Goal: Use online tool/utility: Utilize a website feature to perform a specific function

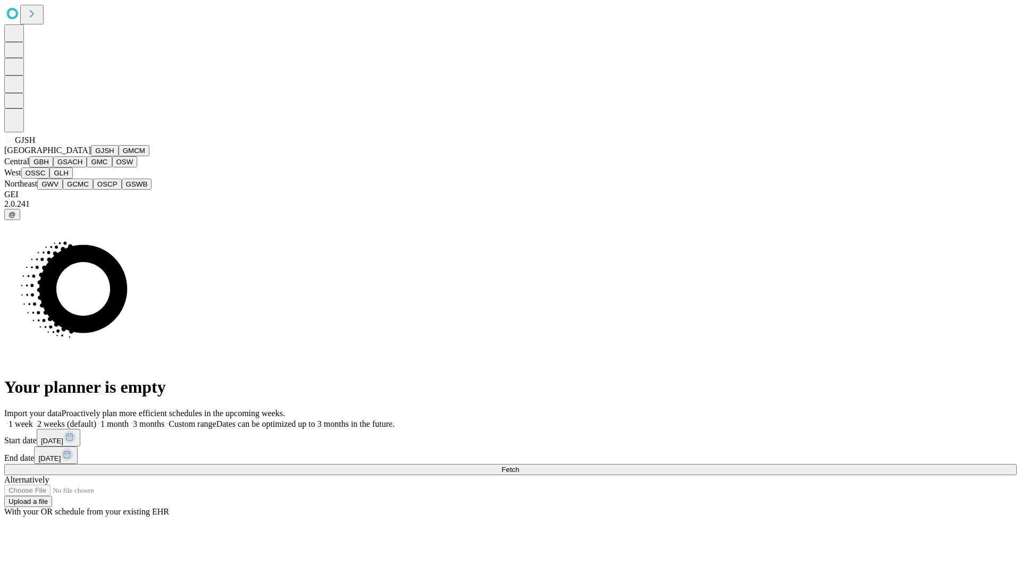
click at [91, 156] on button "GJSH" at bounding box center [105, 150] width 28 height 11
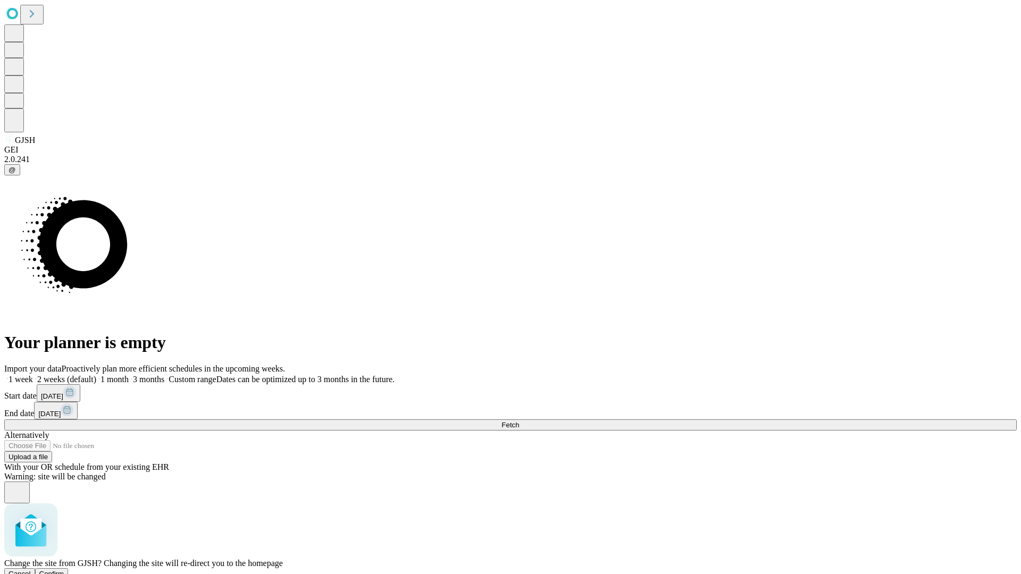
click at [64, 570] on span "Confirm" at bounding box center [51, 574] width 25 height 8
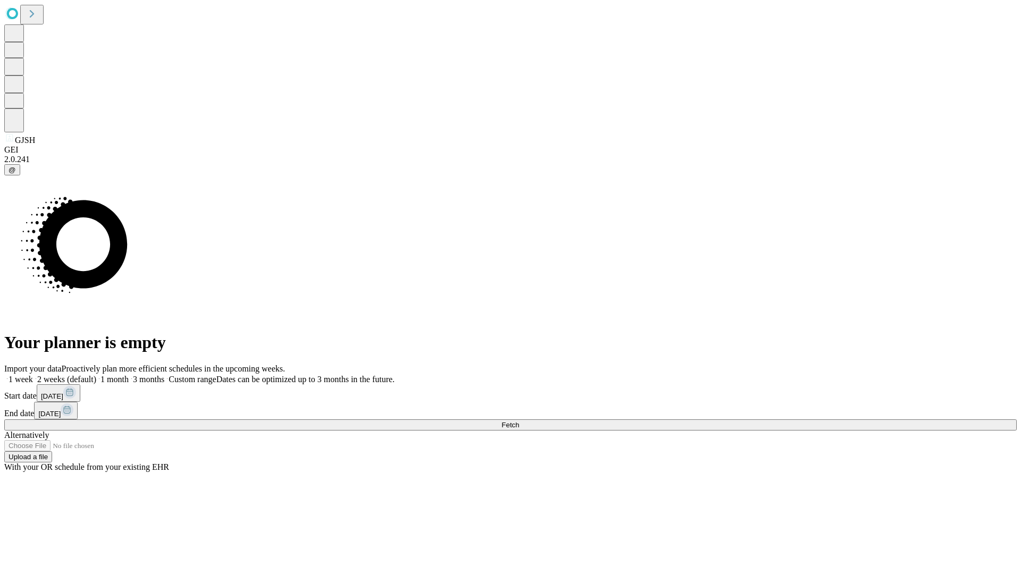
click at [33, 375] on label "1 week" at bounding box center [18, 379] width 29 height 9
click at [519, 421] on span "Fetch" at bounding box center [510, 425] width 18 height 8
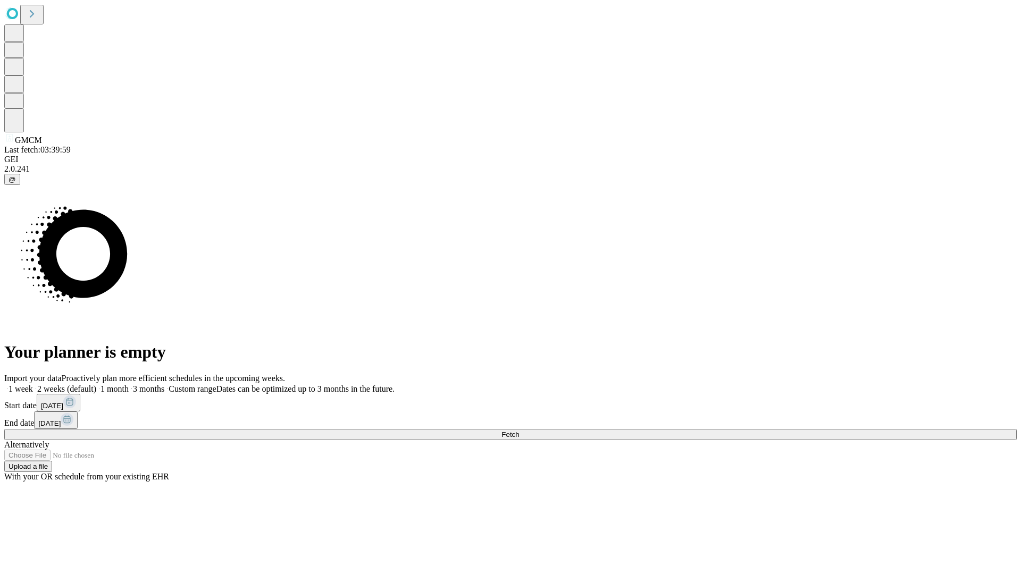
click at [519, 431] on span "Fetch" at bounding box center [510, 435] width 18 height 8
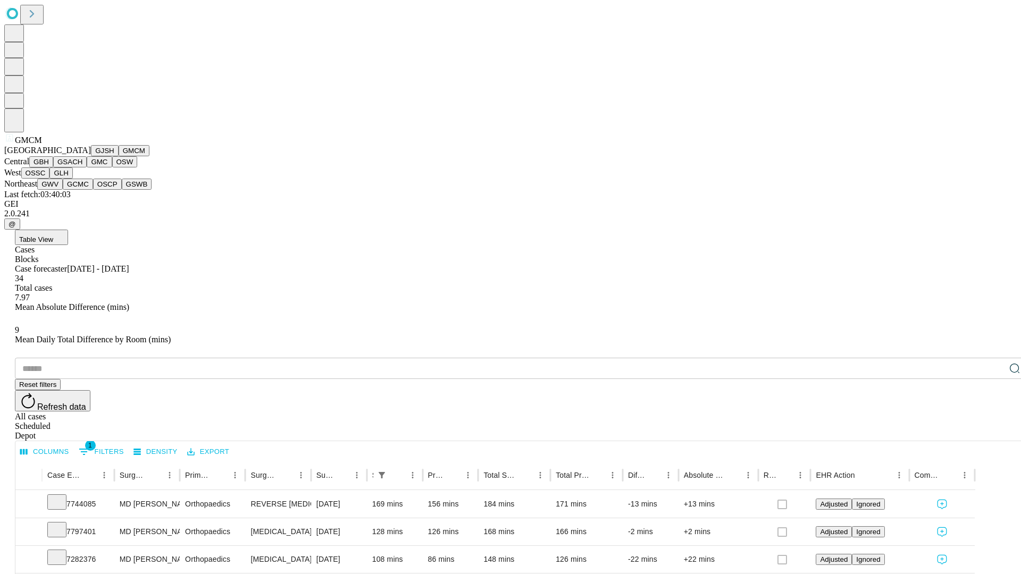
click at [53, 167] on button "GBH" at bounding box center [41, 161] width 24 height 11
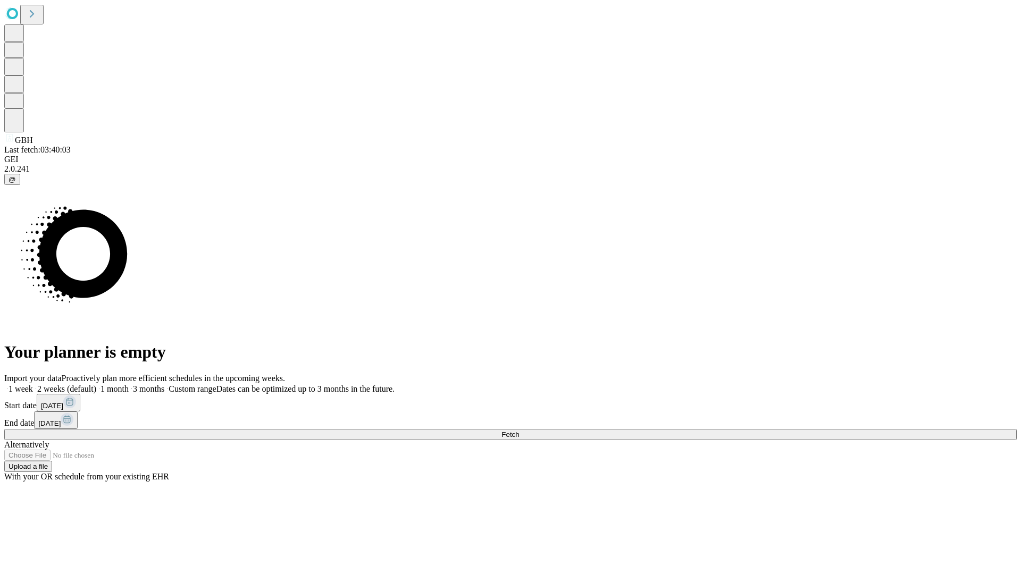
click at [33, 384] on label "1 week" at bounding box center [18, 388] width 29 height 9
click at [519, 431] on span "Fetch" at bounding box center [510, 435] width 18 height 8
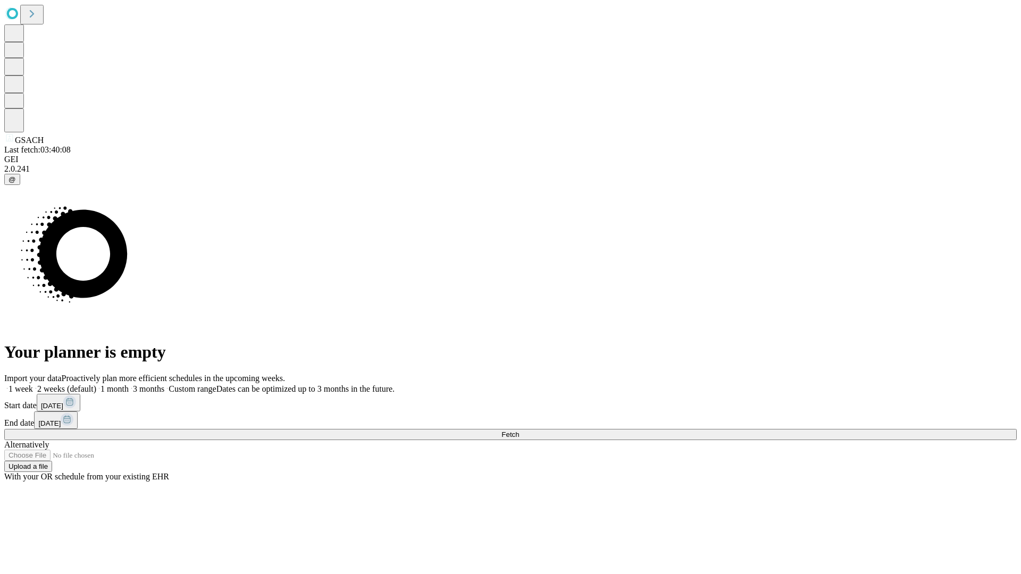
click at [33, 384] on label "1 week" at bounding box center [18, 388] width 29 height 9
click at [519, 431] on span "Fetch" at bounding box center [510, 435] width 18 height 8
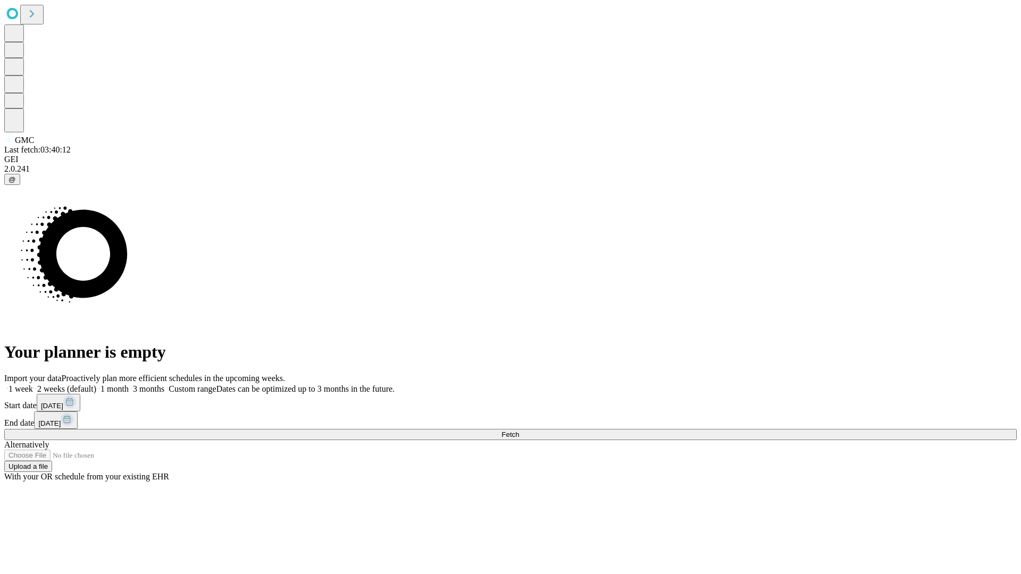
click at [33, 384] on label "1 week" at bounding box center [18, 388] width 29 height 9
click at [519, 431] on span "Fetch" at bounding box center [510, 435] width 18 height 8
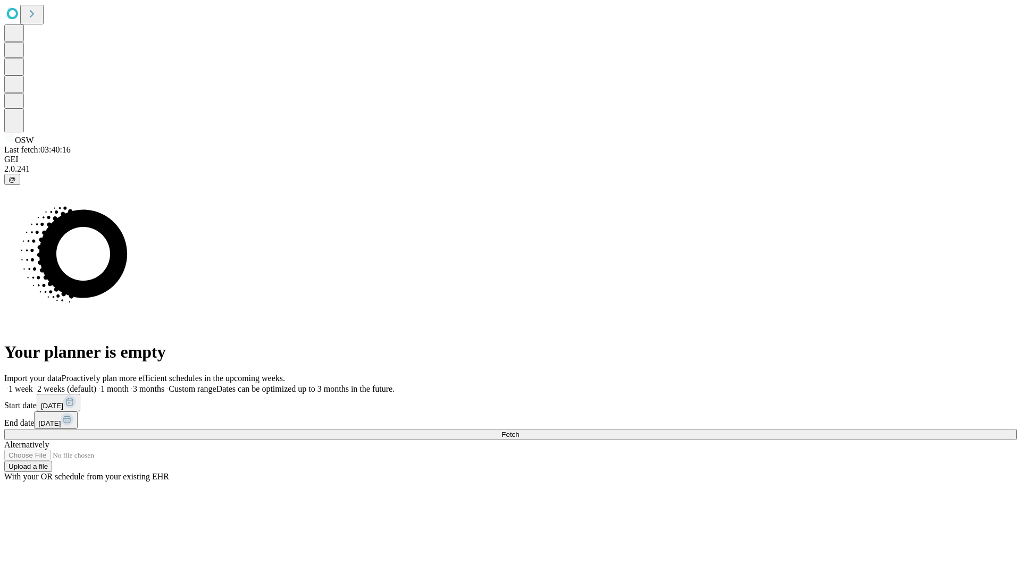
click at [33, 384] on label "1 week" at bounding box center [18, 388] width 29 height 9
click at [519, 431] on span "Fetch" at bounding box center [510, 435] width 18 height 8
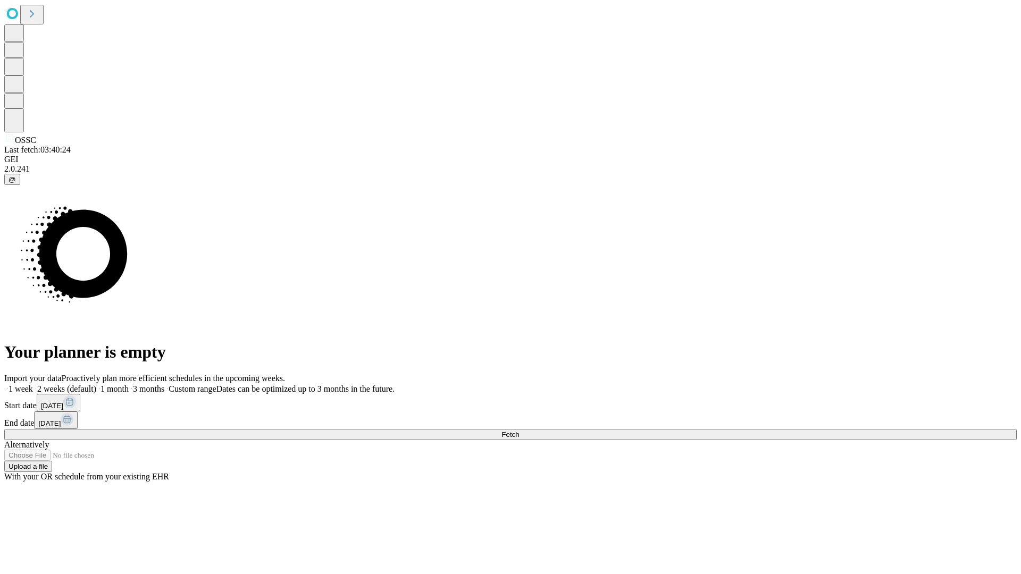
click at [33, 384] on label "1 week" at bounding box center [18, 388] width 29 height 9
click at [519, 431] on span "Fetch" at bounding box center [510, 435] width 18 height 8
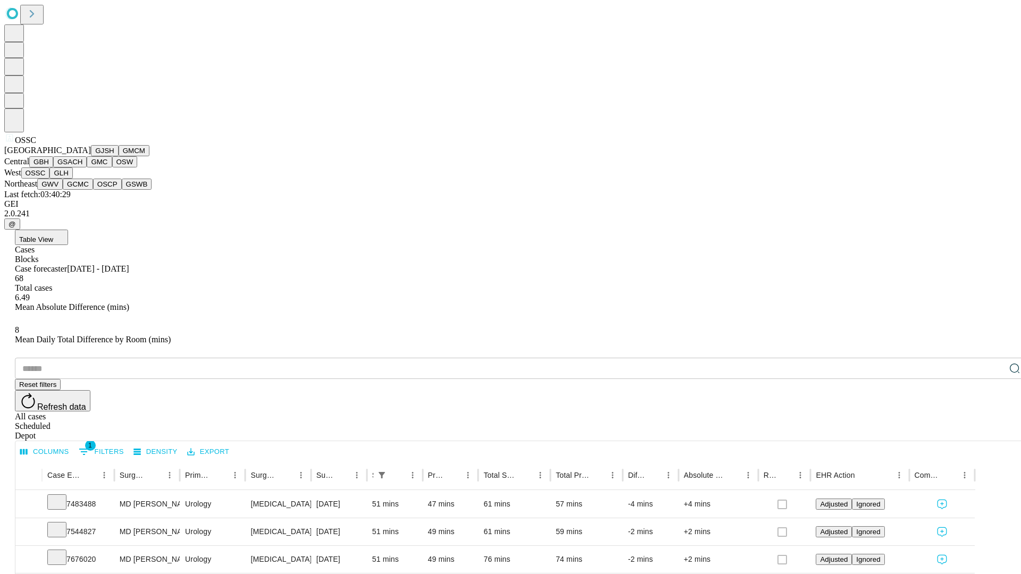
click at [72, 179] on button "GLH" at bounding box center [60, 172] width 23 height 11
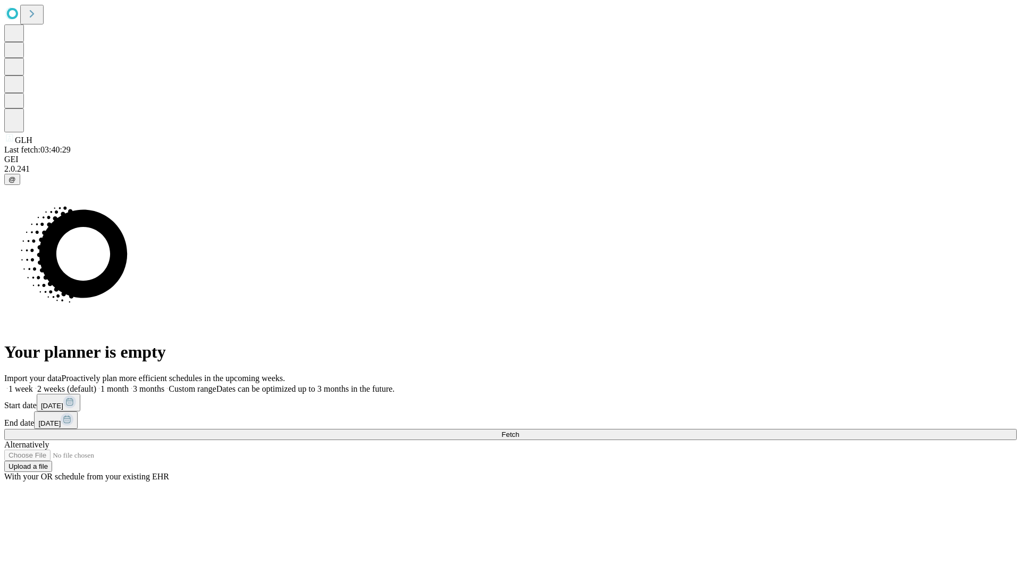
click at [33, 384] on label "1 week" at bounding box center [18, 388] width 29 height 9
click at [519, 431] on span "Fetch" at bounding box center [510, 435] width 18 height 8
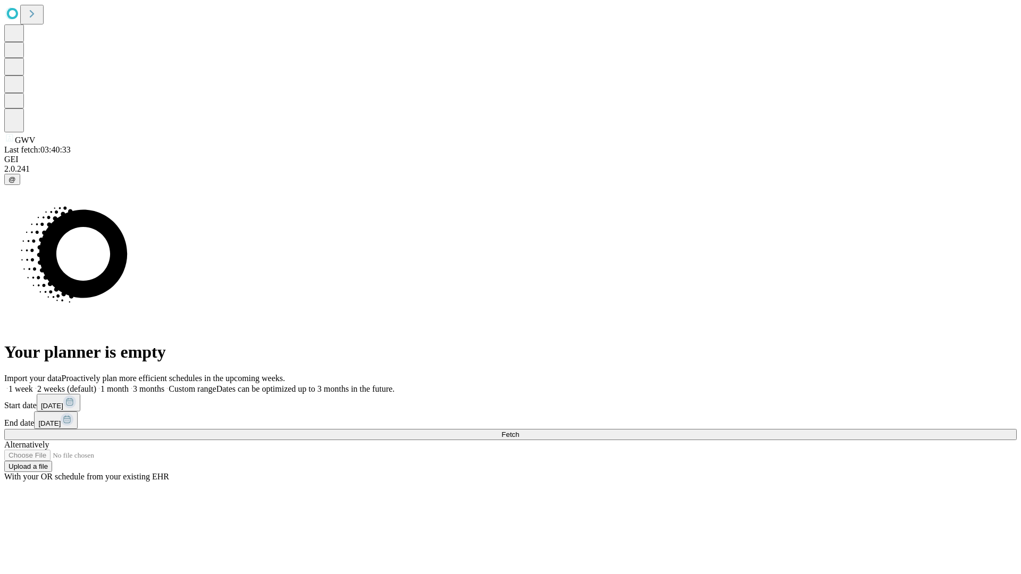
click at [33, 384] on label "1 week" at bounding box center [18, 388] width 29 height 9
click at [519, 431] on span "Fetch" at bounding box center [510, 435] width 18 height 8
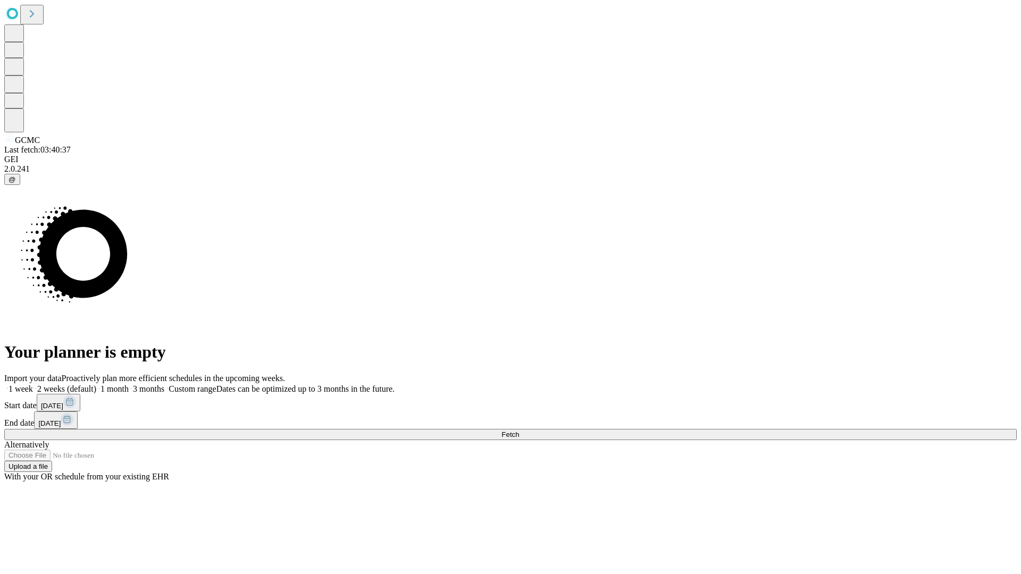
click at [519, 431] on span "Fetch" at bounding box center [510, 435] width 18 height 8
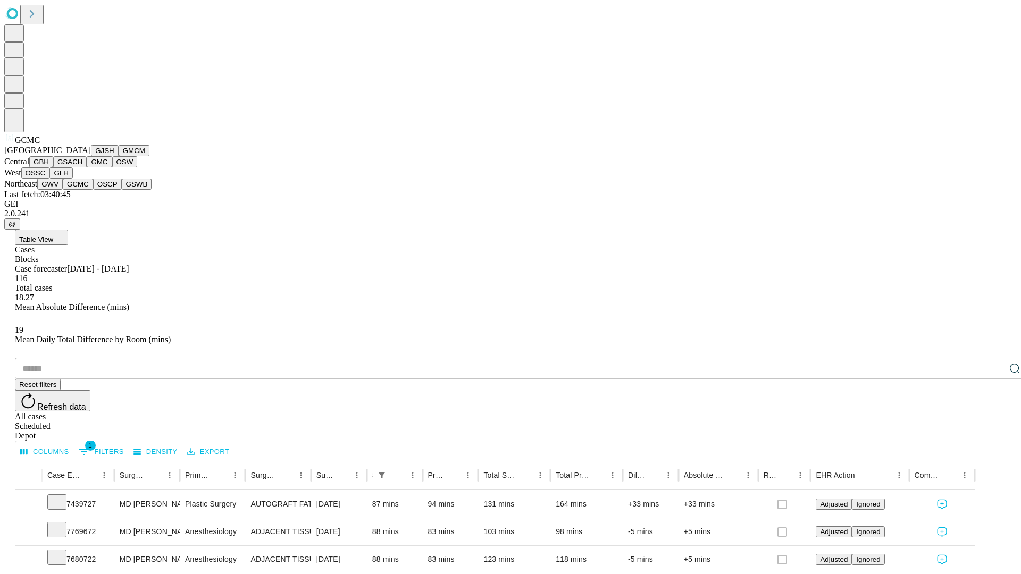
click at [93, 190] on button "OSCP" at bounding box center [107, 184] width 29 height 11
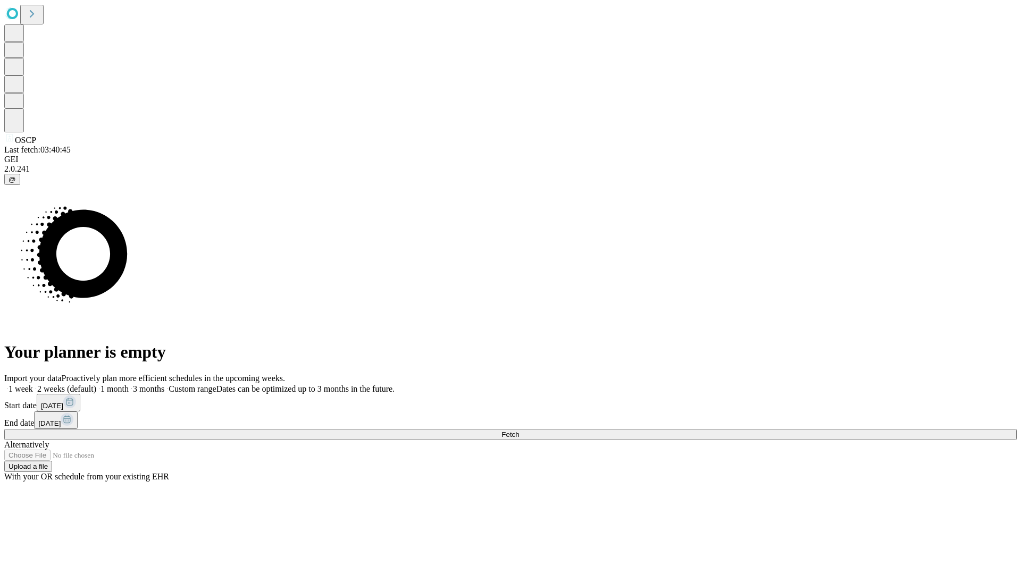
click at [33, 384] on label "1 week" at bounding box center [18, 388] width 29 height 9
click at [519, 431] on span "Fetch" at bounding box center [510, 435] width 18 height 8
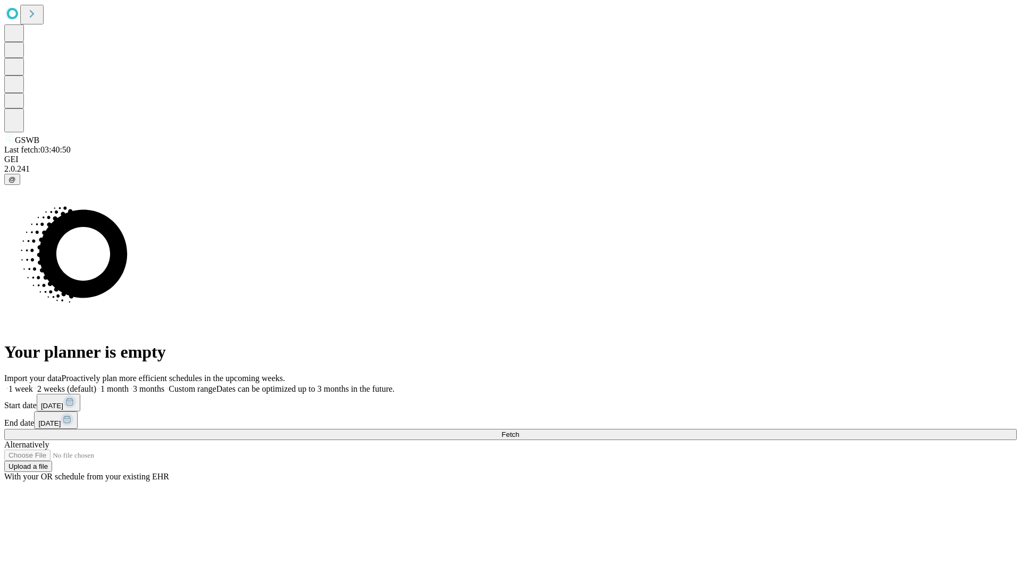
click at [33, 384] on label "1 week" at bounding box center [18, 388] width 29 height 9
click at [519, 431] on span "Fetch" at bounding box center [510, 435] width 18 height 8
